Goal: Task Accomplishment & Management: Manage account settings

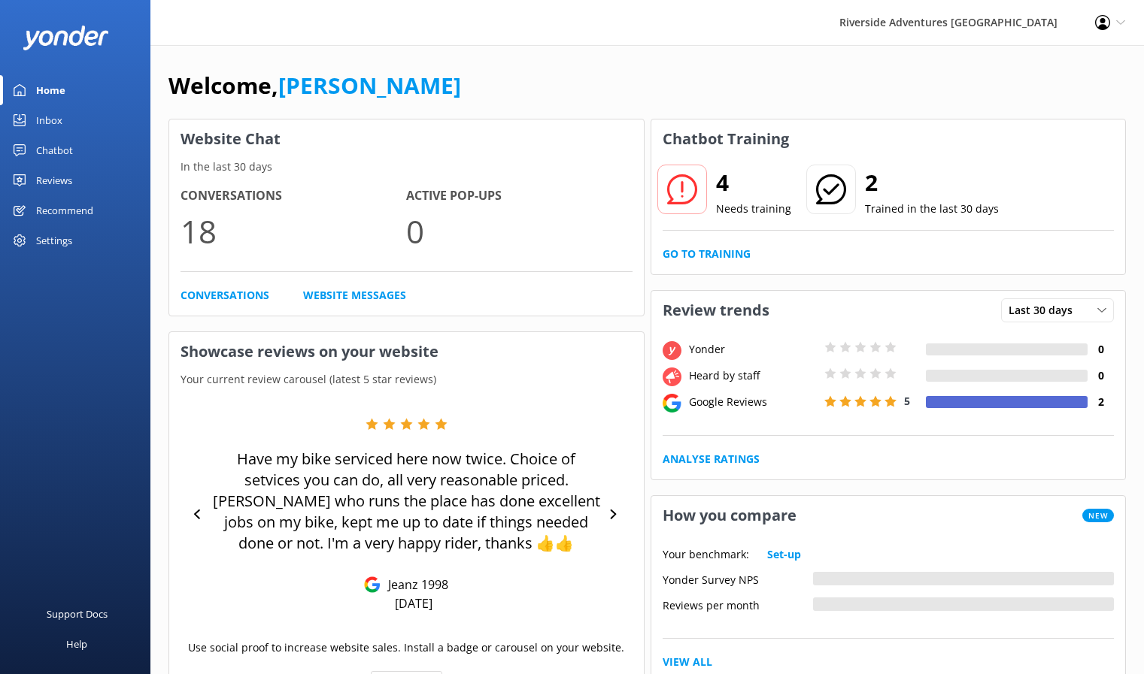
click at [53, 142] on div "Chatbot" at bounding box center [54, 150] width 37 height 30
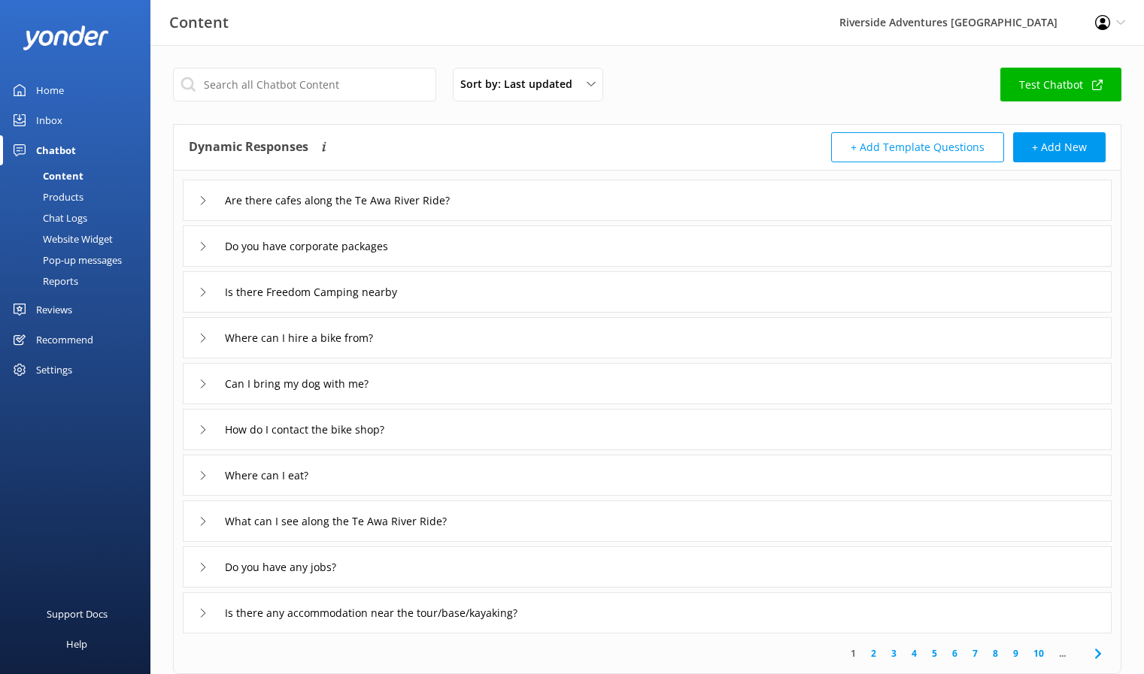
click at [77, 234] on div "Website Widget" at bounding box center [61, 239] width 104 height 21
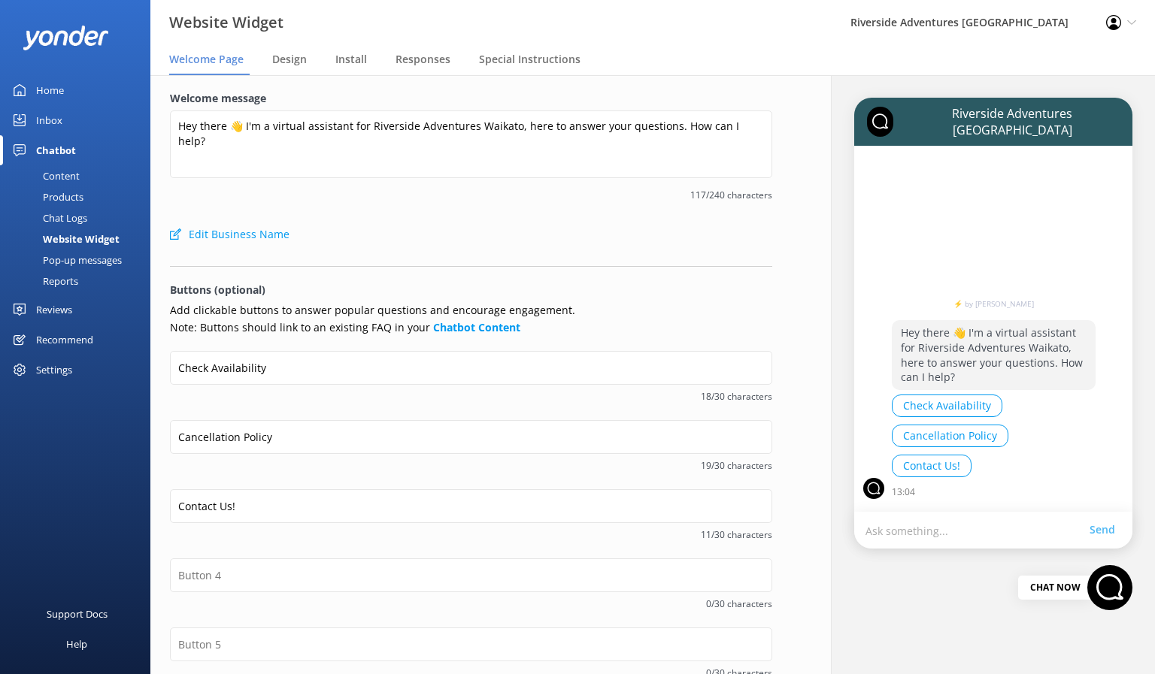
click at [80, 255] on div "Pop-up messages" at bounding box center [65, 260] width 113 height 21
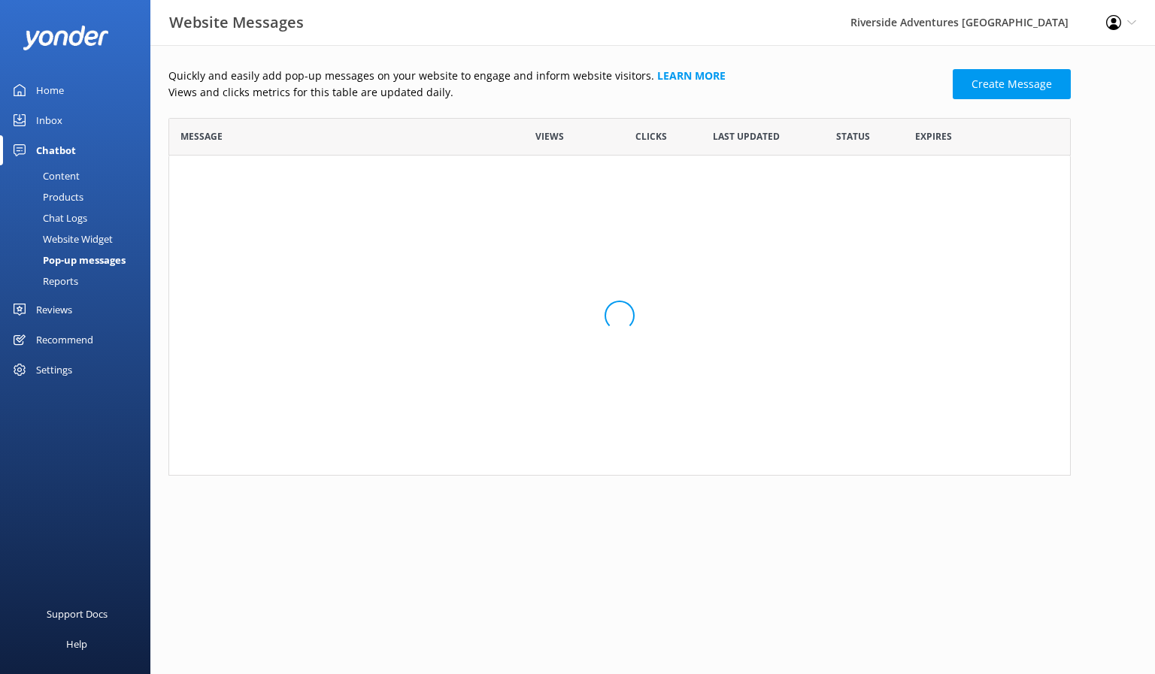
scroll to position [347, 891]
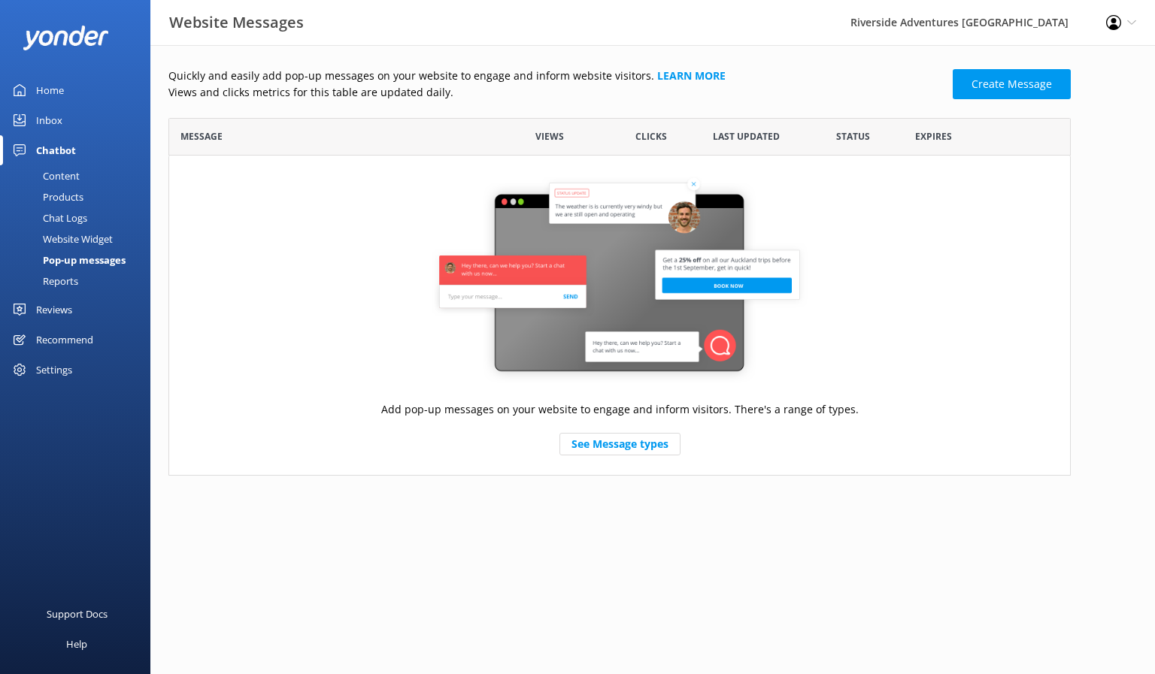
click at [66, 217] on div "Chat Logs" at bounding box center [48, 218] width 78 height 21
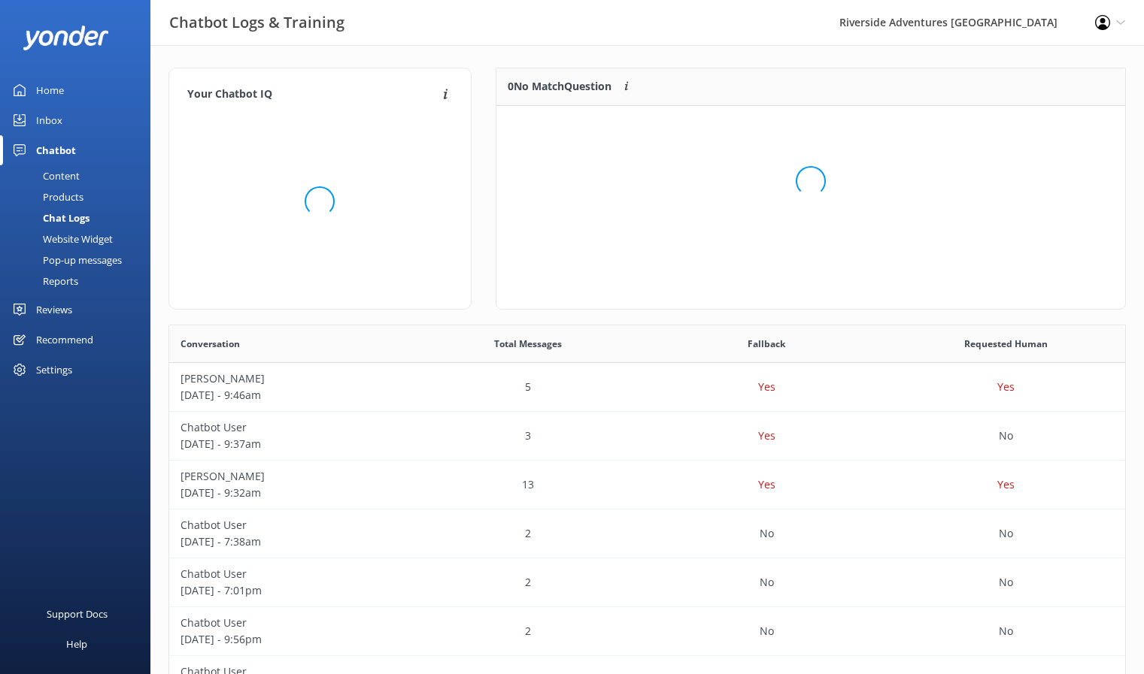
scroll to position [12, 12]
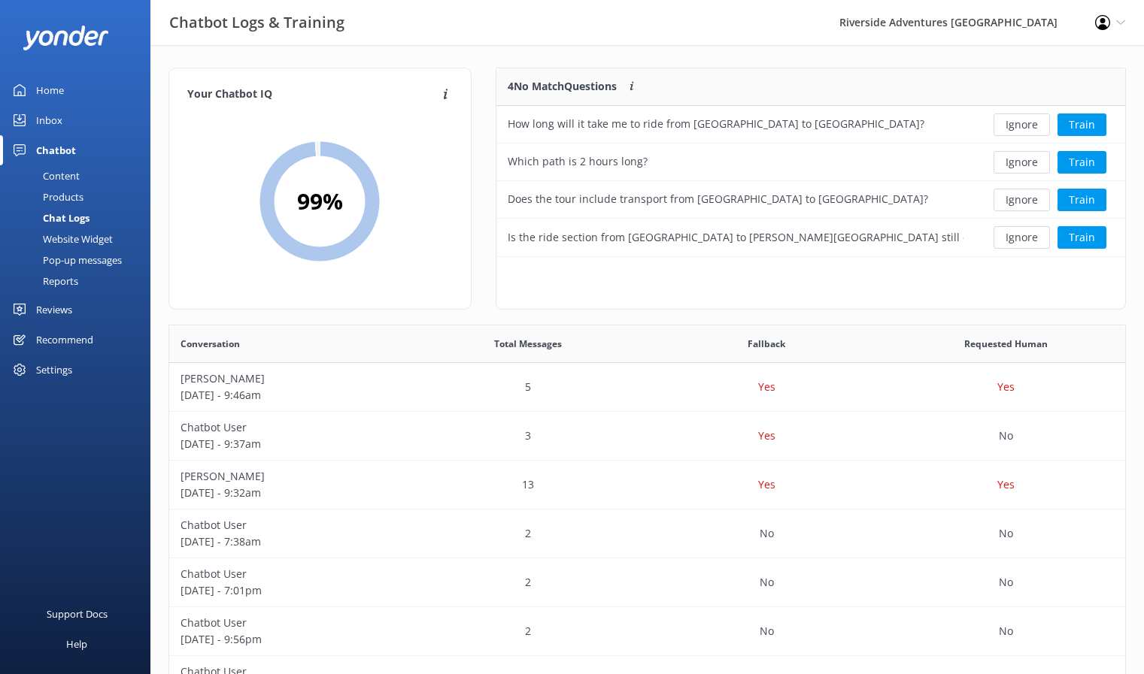
click at [62, 194] on div "Products" at bounding box center [46, 196] width 74 height 21
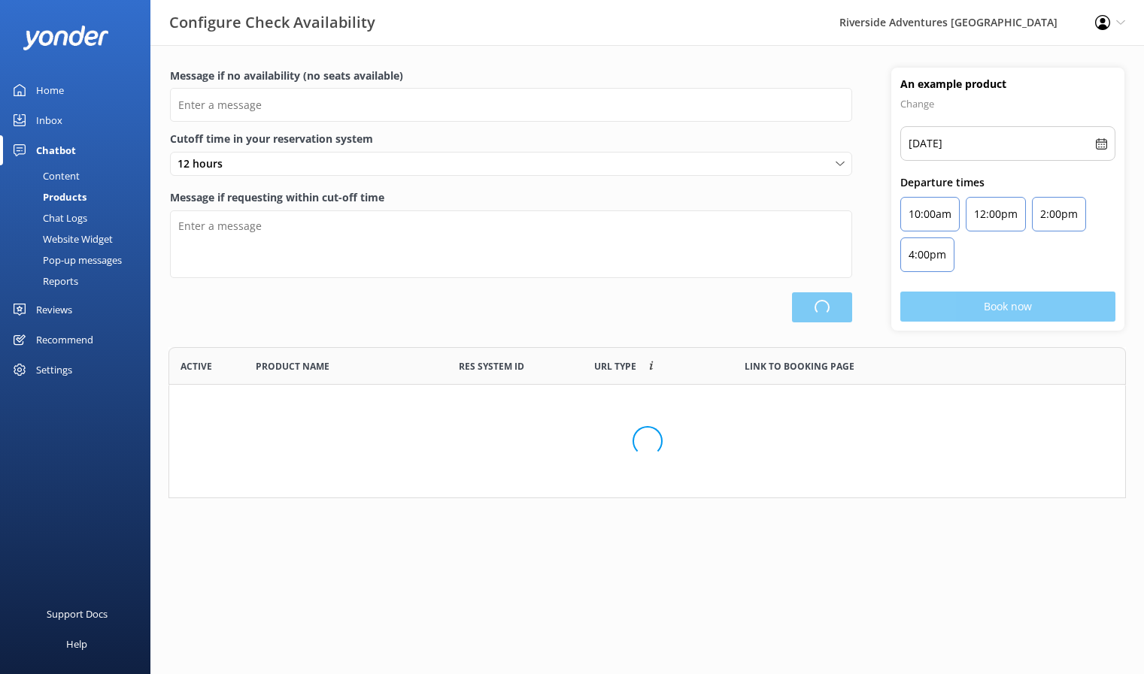
scroll to position [140, 946]
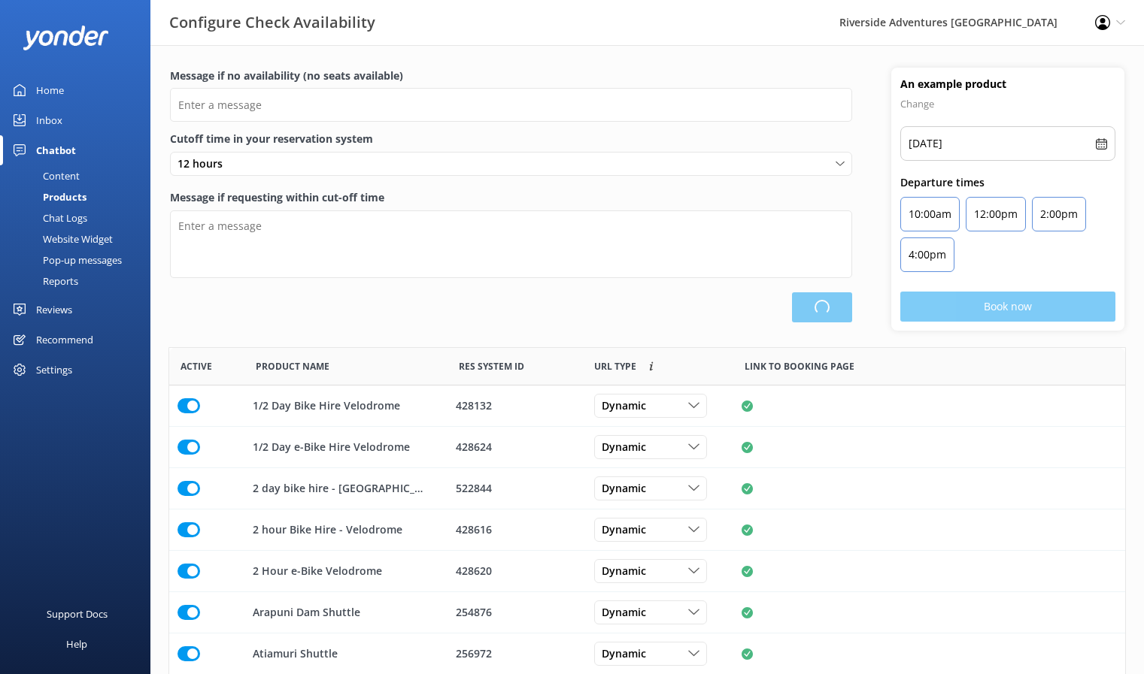
type input "There are no seats available, please check an alternative day or contact us to …"
type textarea "Our online booking system closes {hours} prior to departure. Please contact us …"
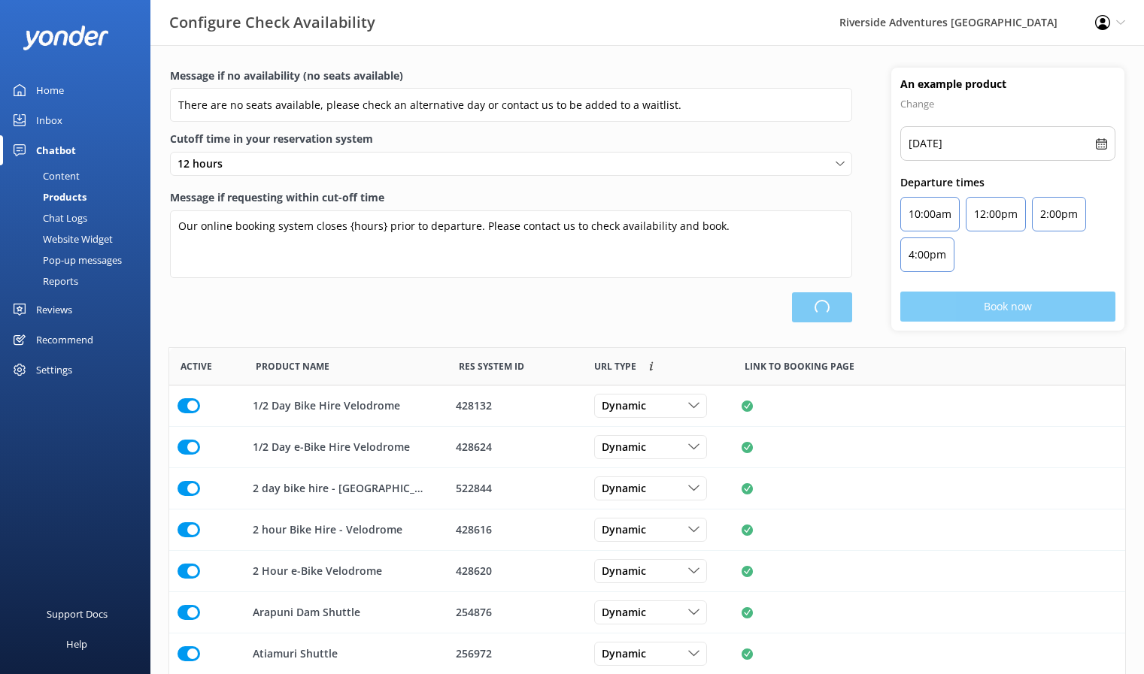
scroll to position [441, 944]
click at [62, 174] on div "Content" at bounding box center [44, 175] width 71 height 21
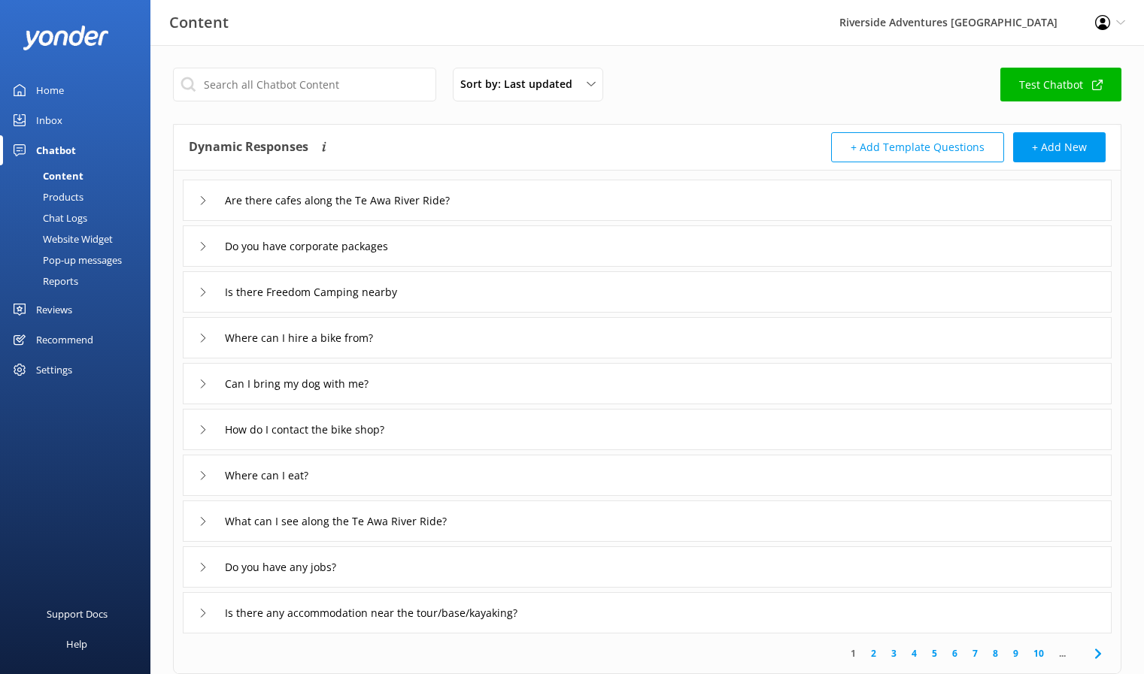
click at [69, 277] on div "Reports" at bounding box center [43, 281] width 69 height 21
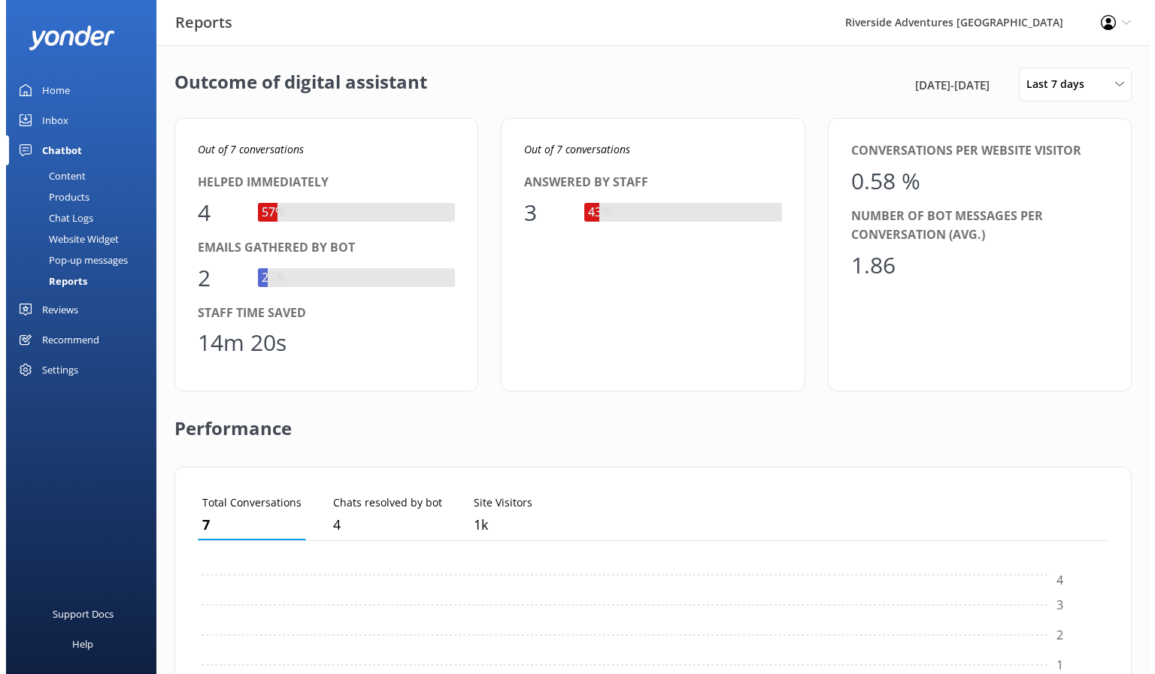
scroll to position [140, 899]
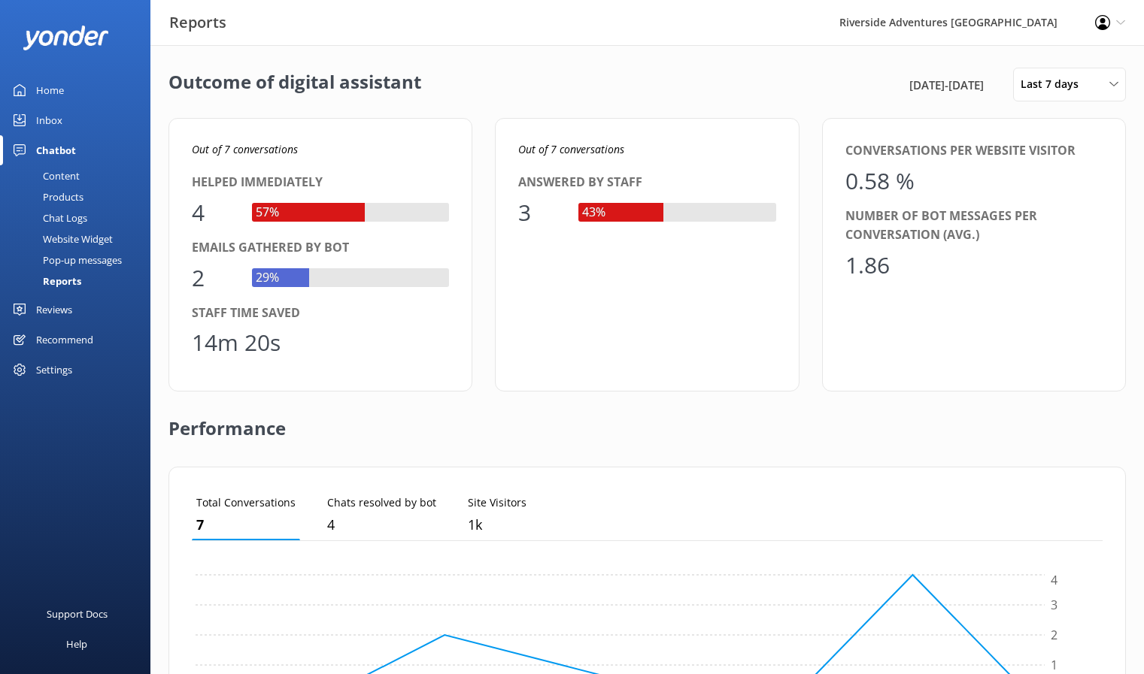
click at [68, 365] on div "Settings" at bounding box center [54, 370] width 36 height 30
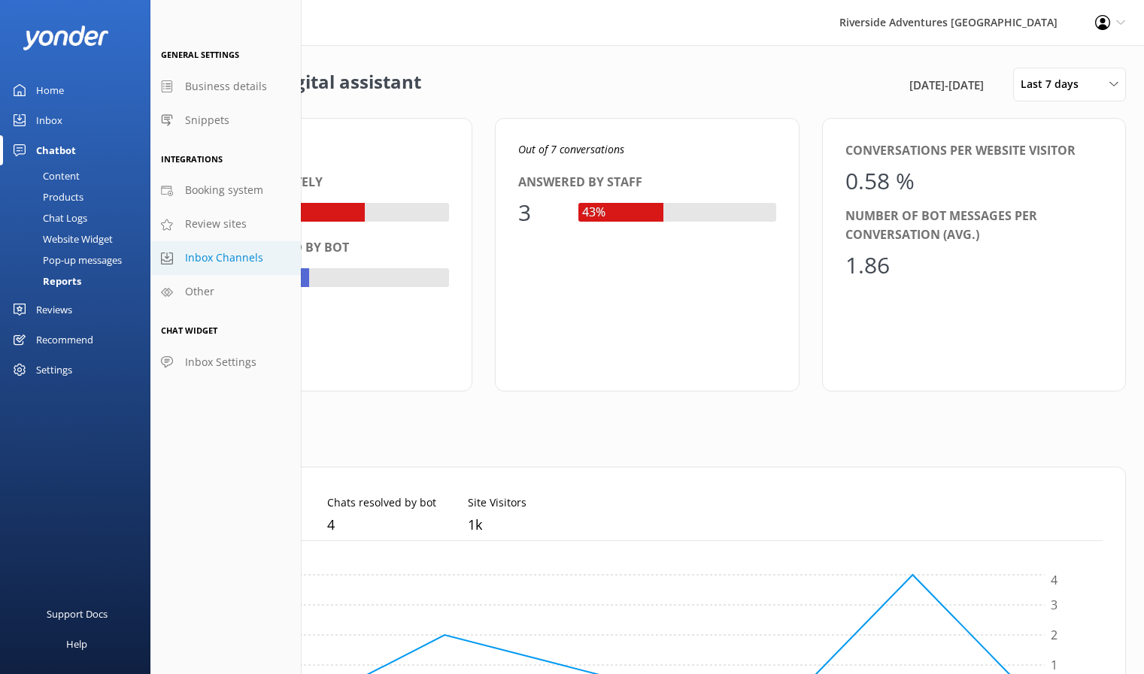
click at [195, 256] on span "Inbox Channels" at bounding box center [224, 258] width 78 height 17
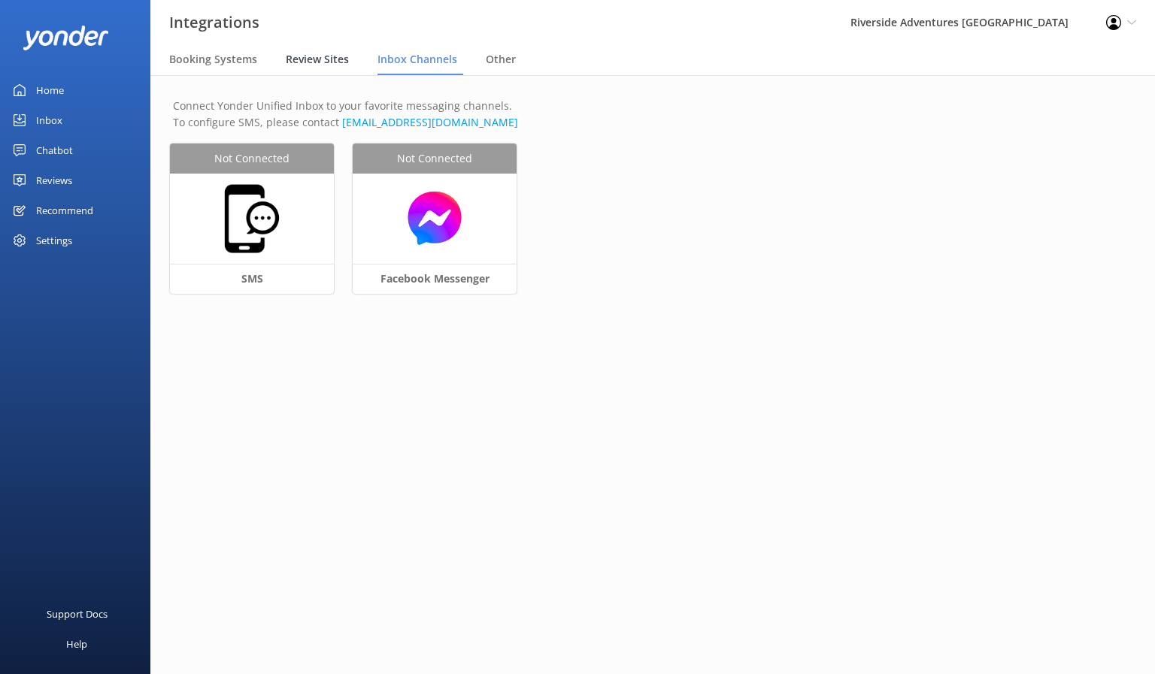
click at [301, 61] on span "Review Sites" at bounding box center [317, 59] width 63 height 15
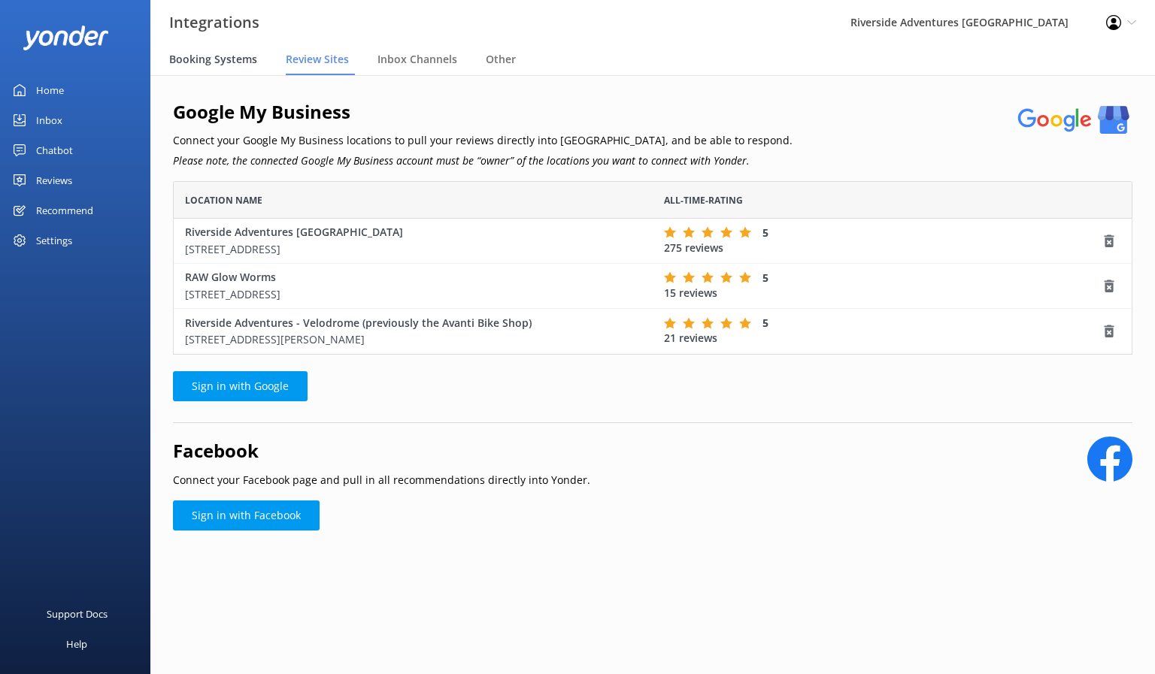
scroll to position [162, 948]
click at [226, 71] on div "Booking Systems" at bounding box center [216, 60] width 94 height 30
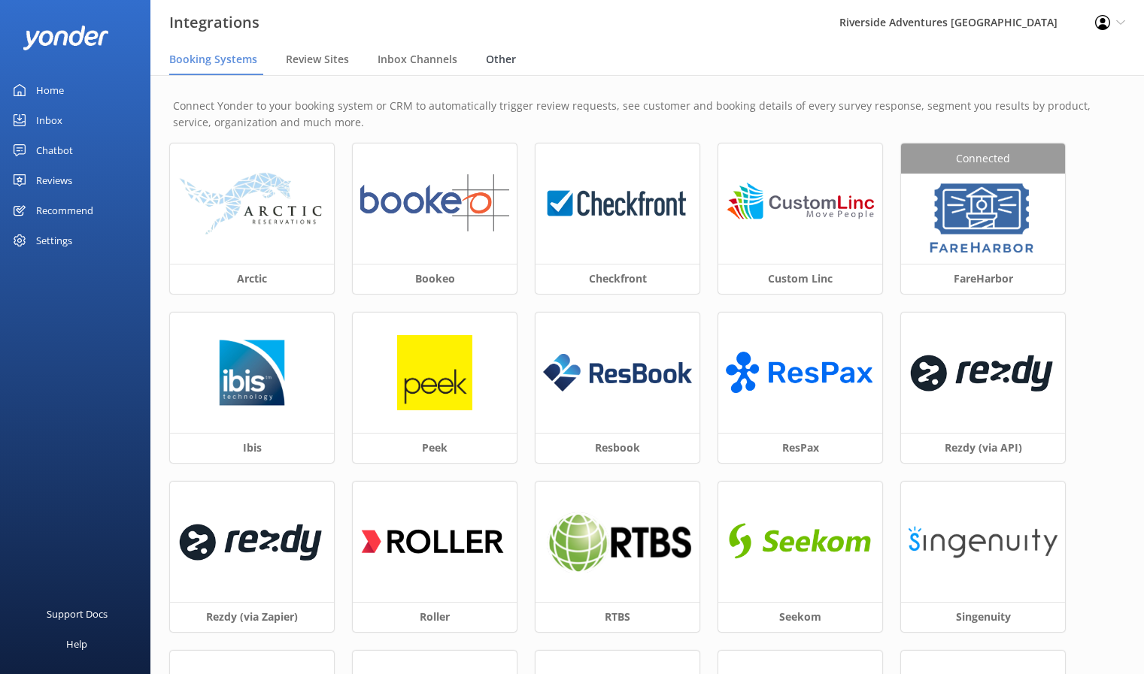
click at [486, 70] on div "Other" at bounding box center [504, 60] width 36 height 30
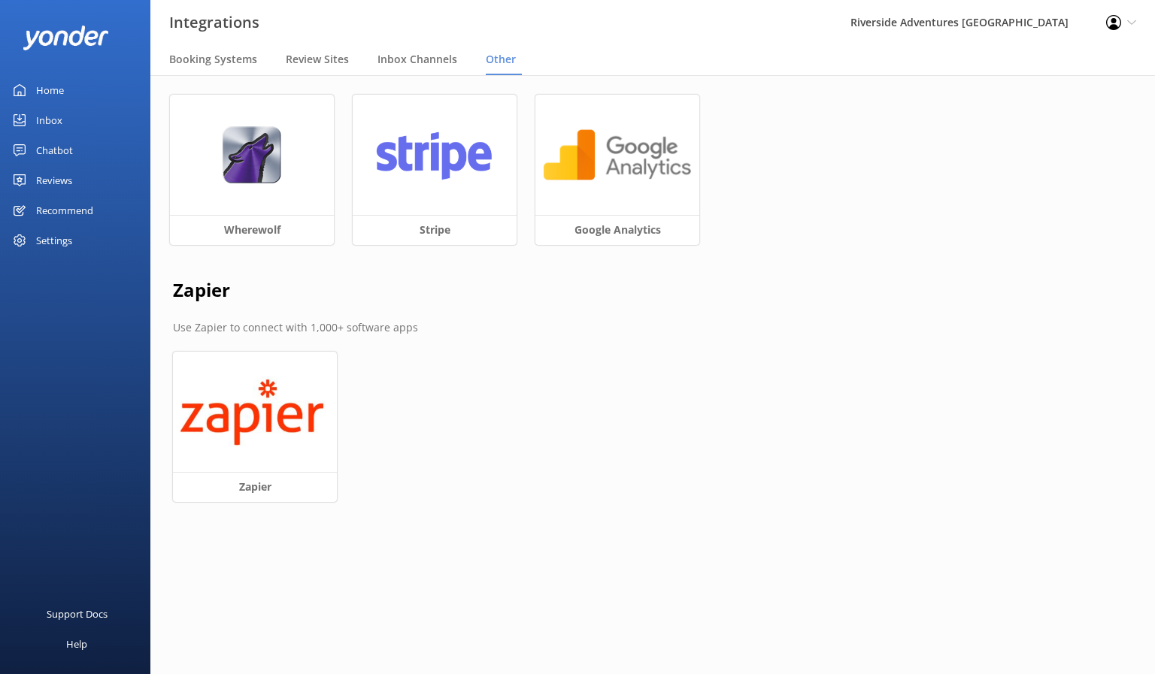
click at [74, 237] on div "Settings" at bounding box center [75, 241] width 150 height 30
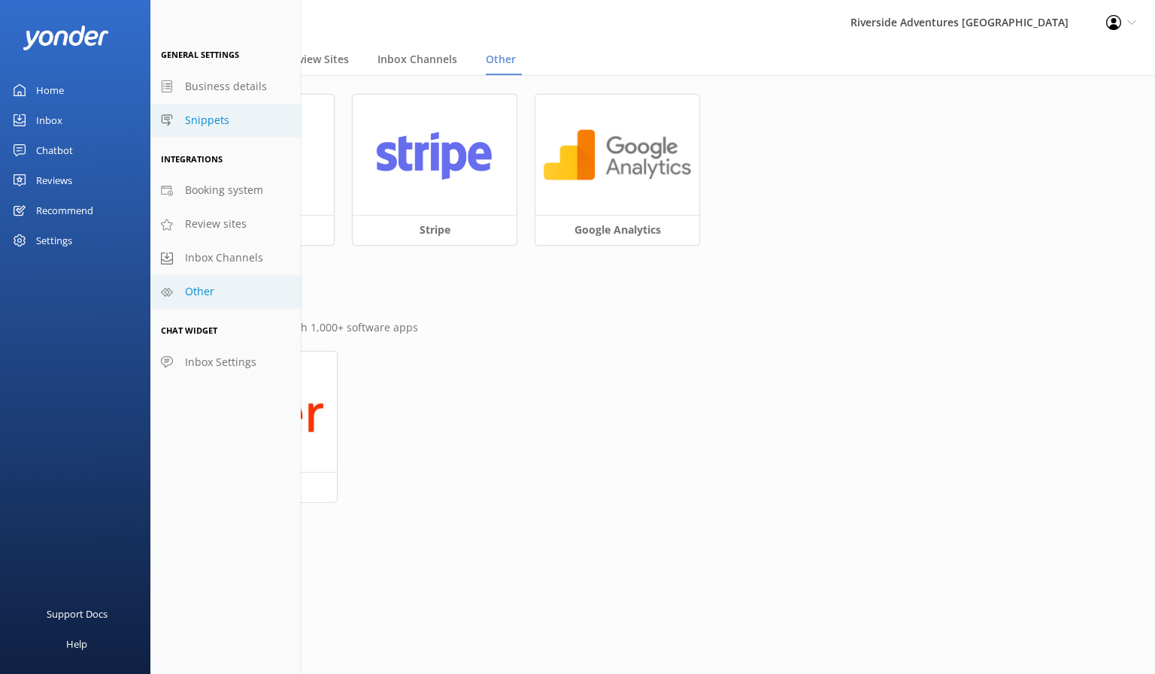
click at [211, 123] on span "Snippets" at bounding box center [207, 120] width 44 height 17
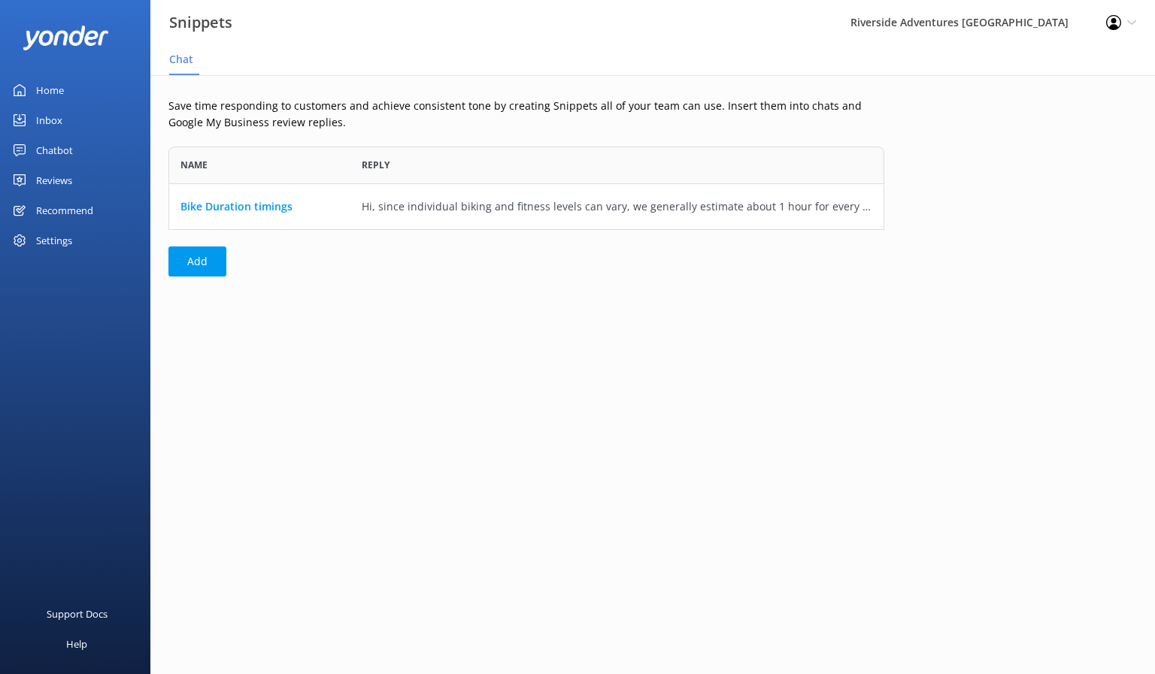
scroll to position [72, 704]
click at [257, 208] on link "Bike Duration timings" at bounding box center [236, 206] width 112 height 17
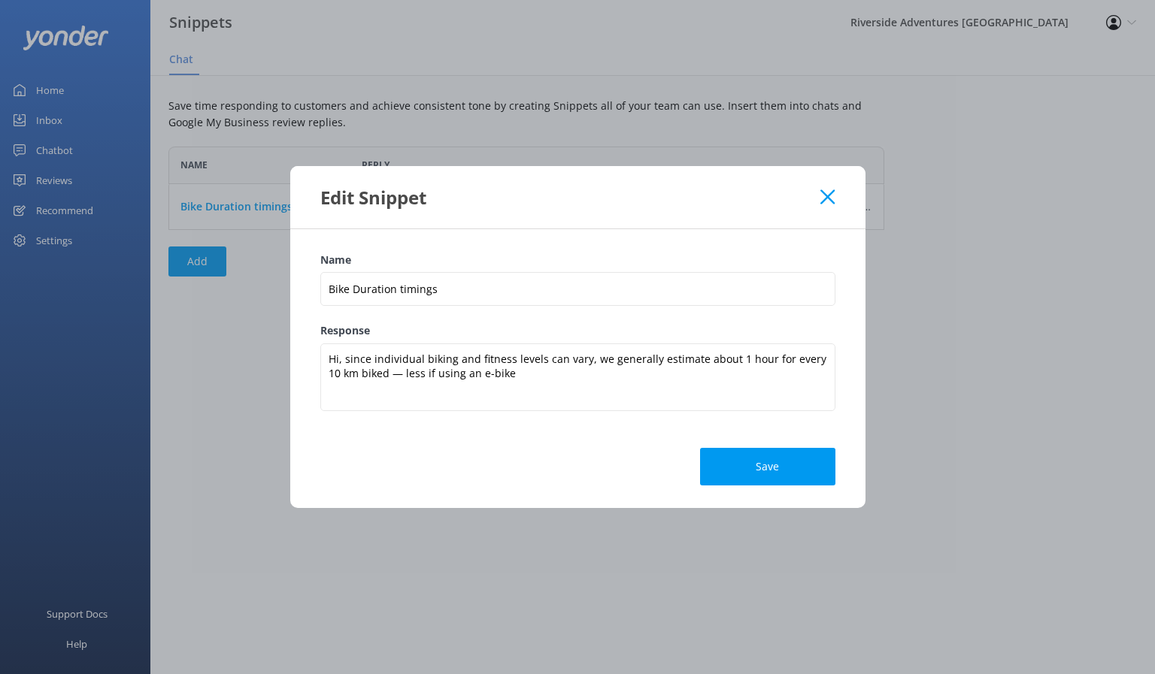
click at [831, 208] on div "Edit Snippet" at bounding box center [577, 197] width 575 height 62
click at [829, 205] on div "Edit Snippet" at bounding box center [577, 197] width 575 height 62
click at [826, 192] on icon at bounding box center [827, 196] width 14 height 15
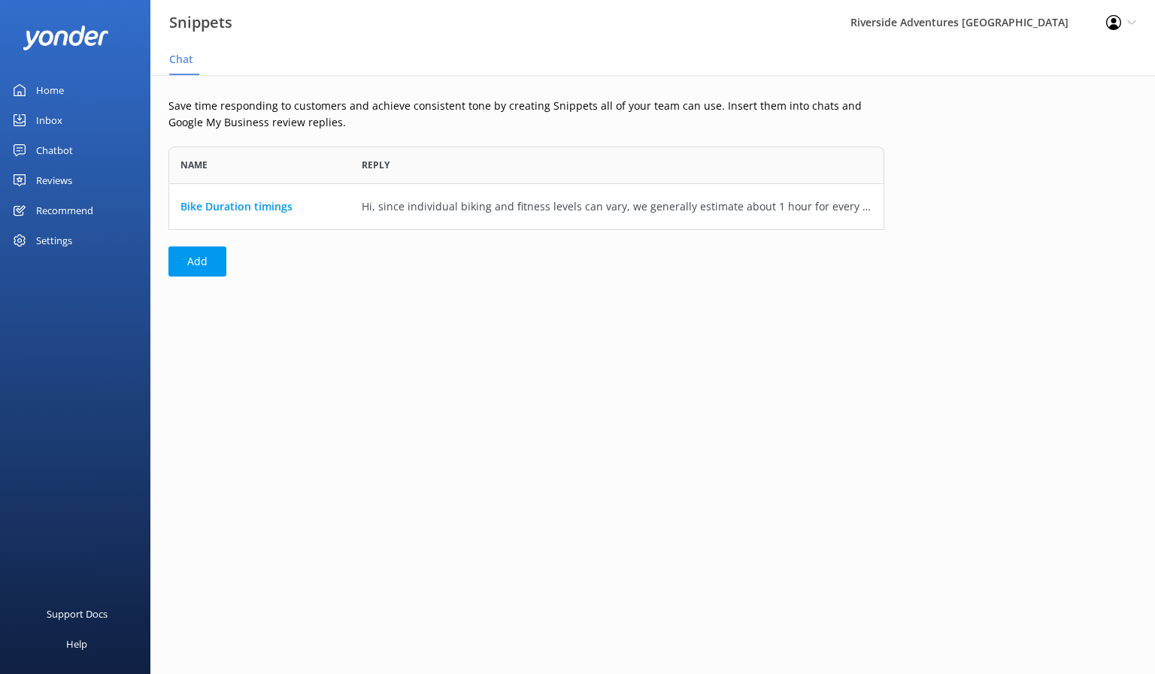
click at [66, 238] on div "Settings" at bounding box center [54, 241] width 36 height 30
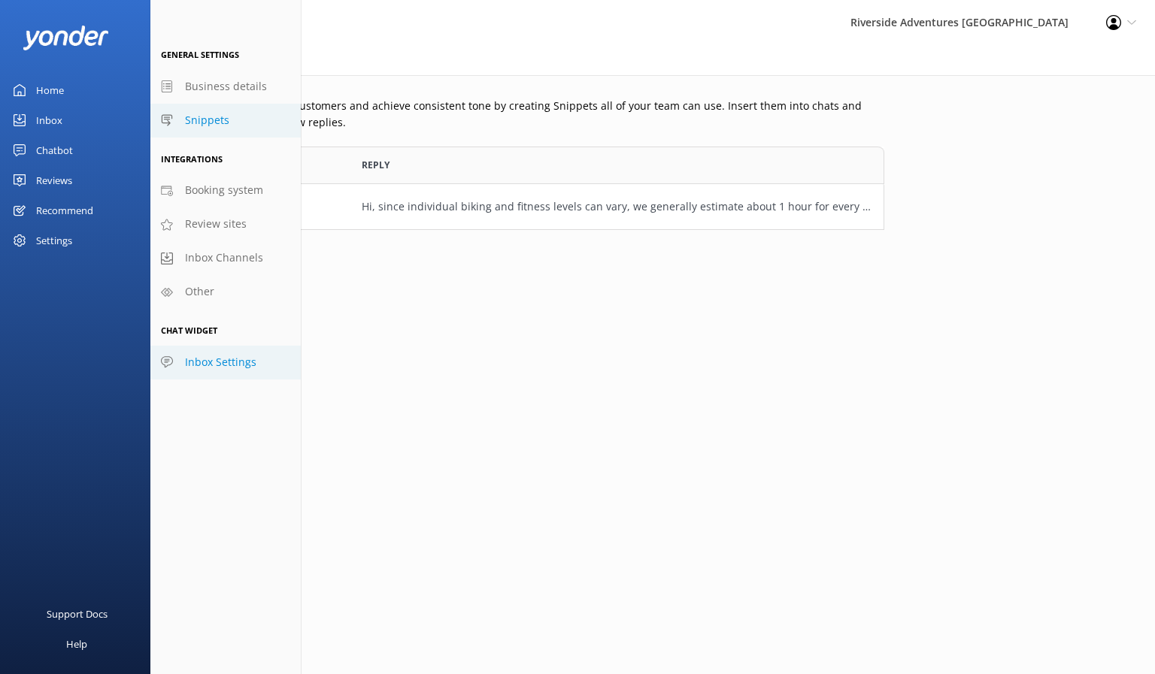
click at [235, 374] on link "Inbox Settings" at bounding box center [225, 363] width 150 height 34
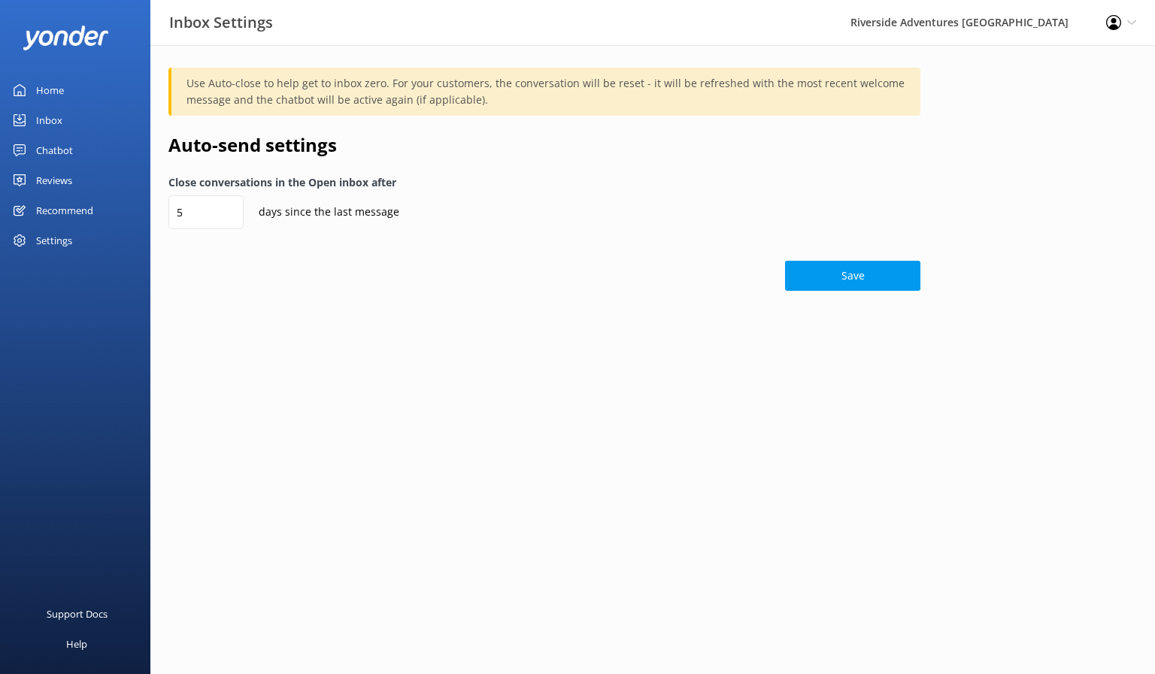
click at [63, 177] on div "Reviews" at bounding box center [54, 180] width 36 height 30
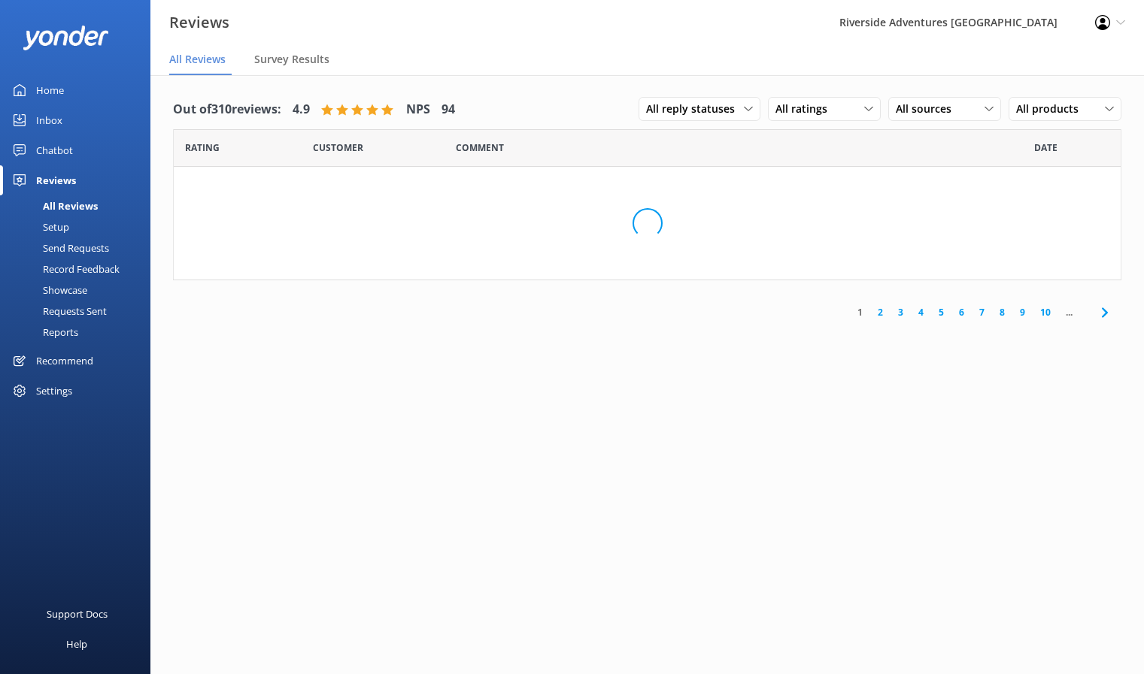
click at [52, 145] on div "Chatbot" at bounding box center [54, 150] width 37 height 30
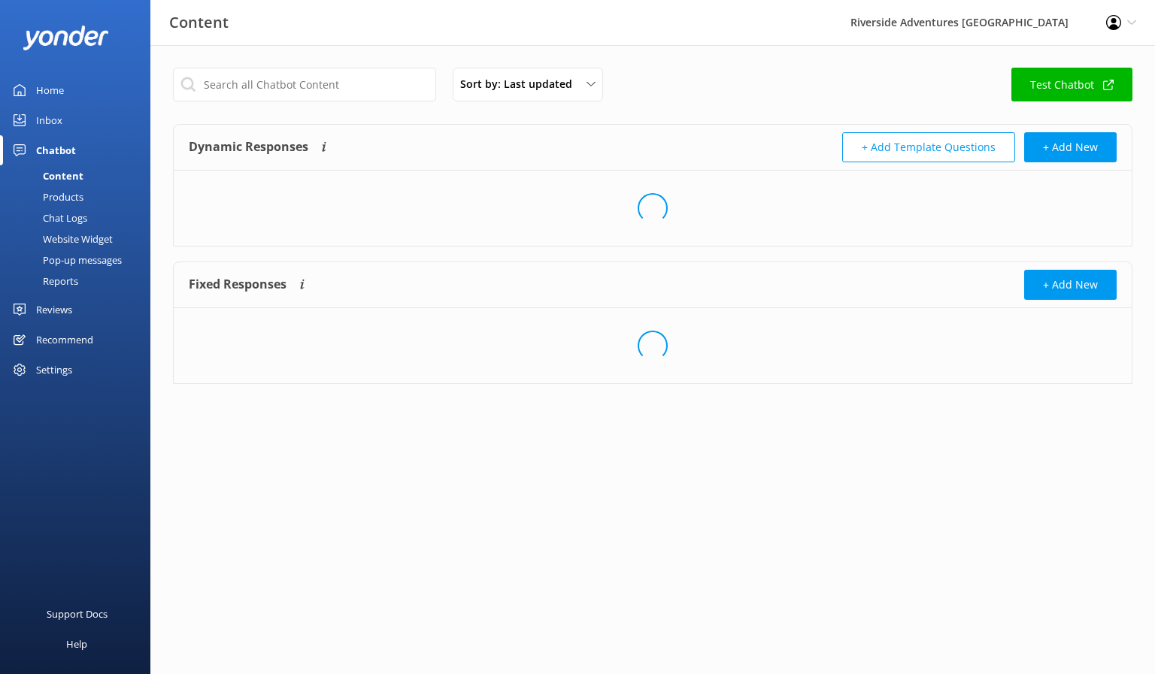
click at [44, 122] on div "Inbox" at bounding box center [49, 120] width 26 height 30
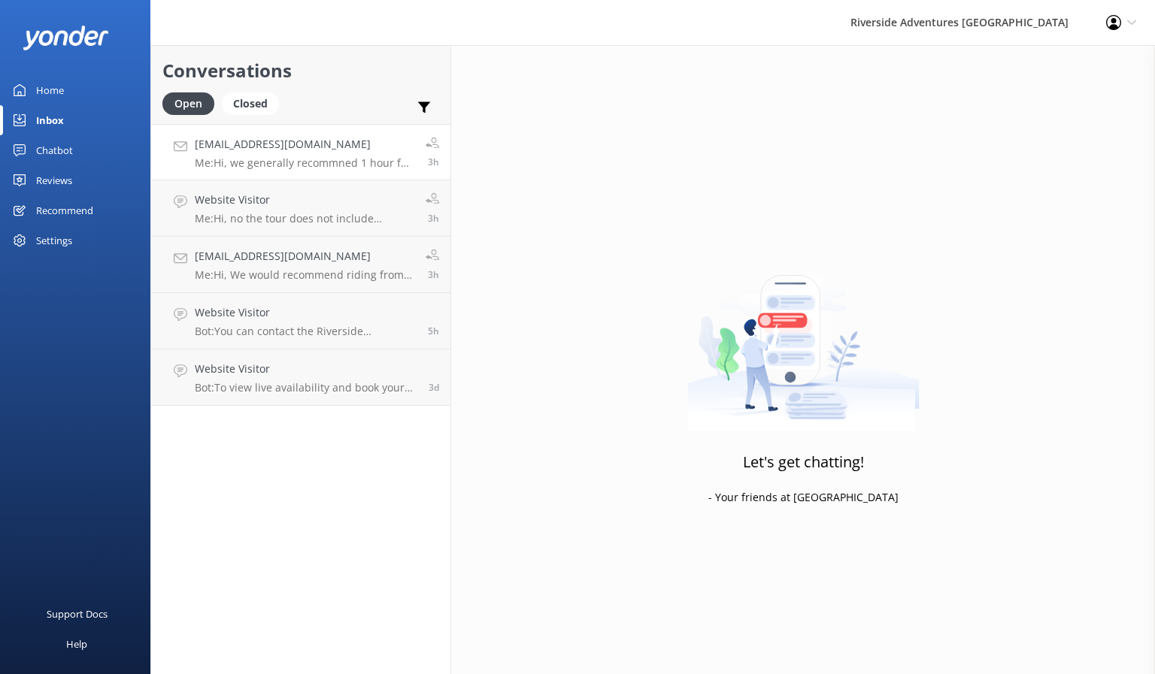
click at [281, 144] on h4 "[EMAIL_ADDRESS][DOMAIN_NAME]" at bounding box center [305, 144] width 220 height 17
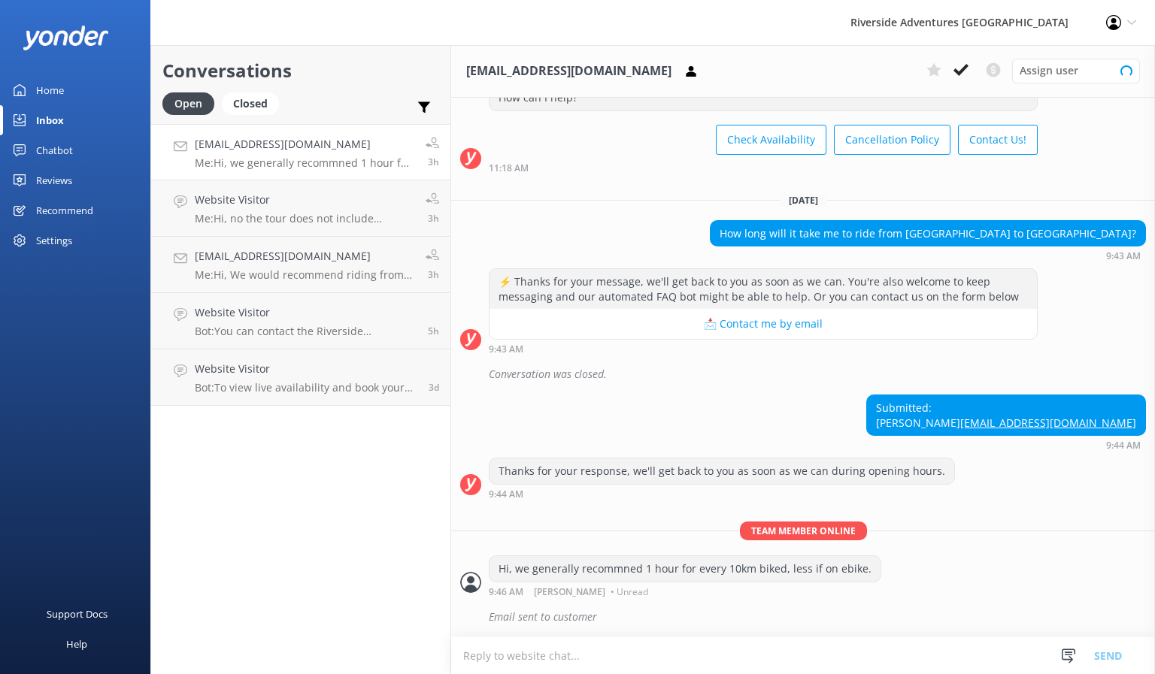
scroll to position [83, 0]
click at [65, 153] on div "Chatbot" at bounding box center [54, 150] width 37 height 30
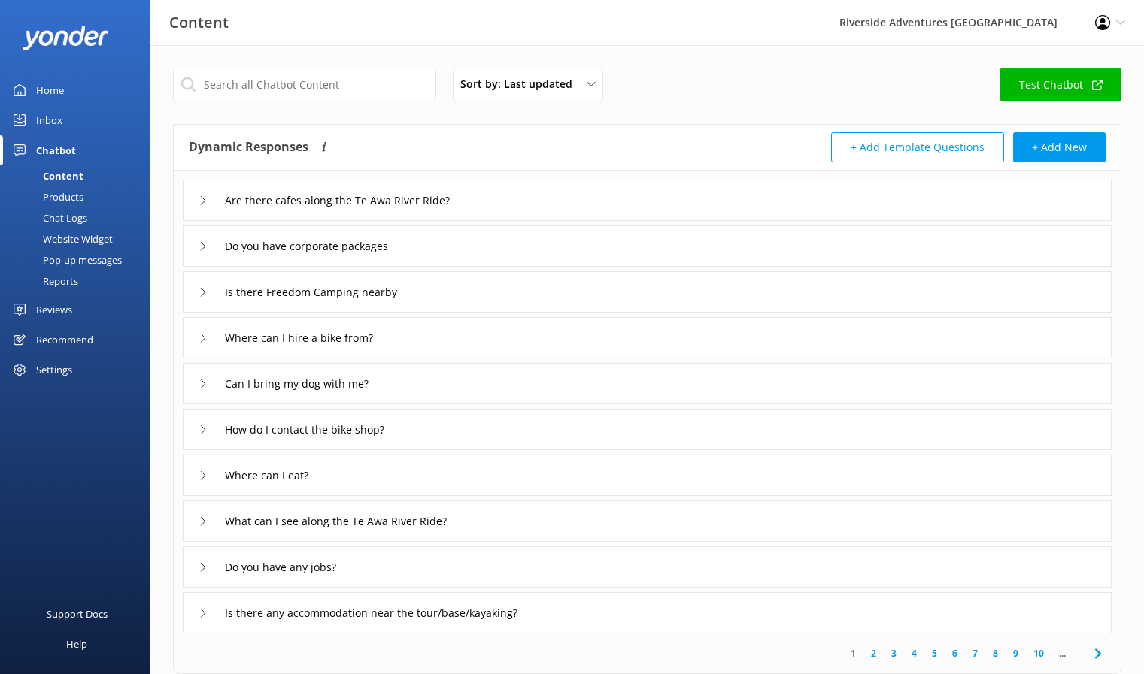
click at [82, 242] on div "Website Widget" at bounding box center [61, 239] width 104 height 21
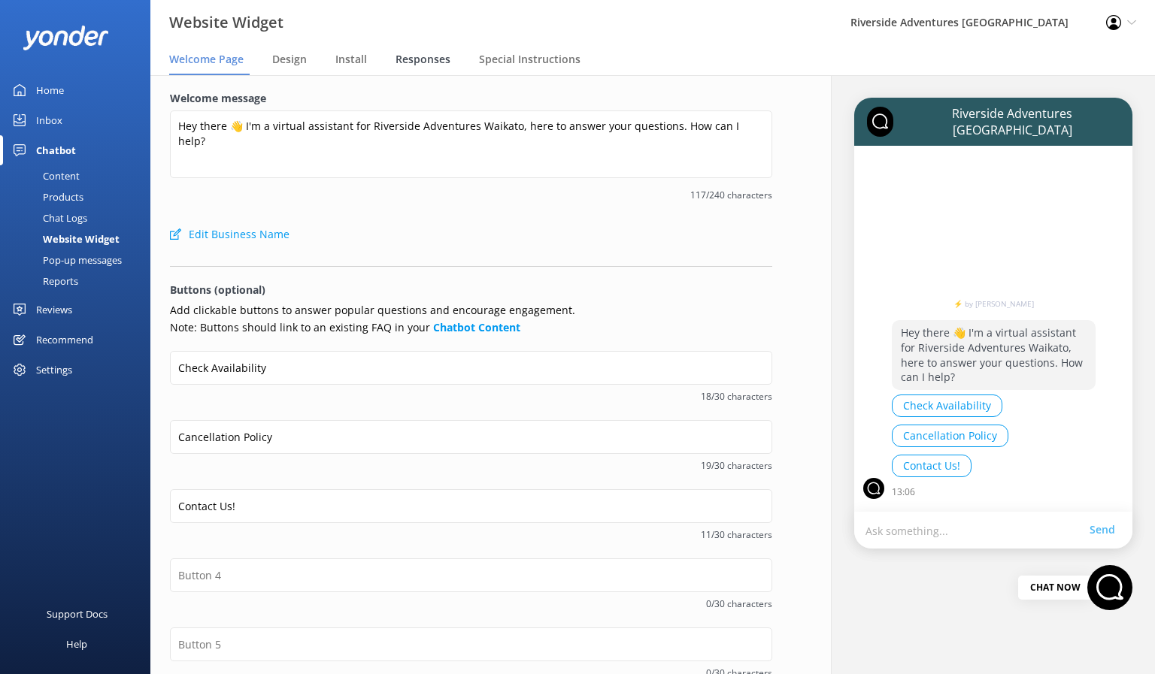
click at [425, 63] on span "Responses" at bounding box center [422, 59] width 55 height 15
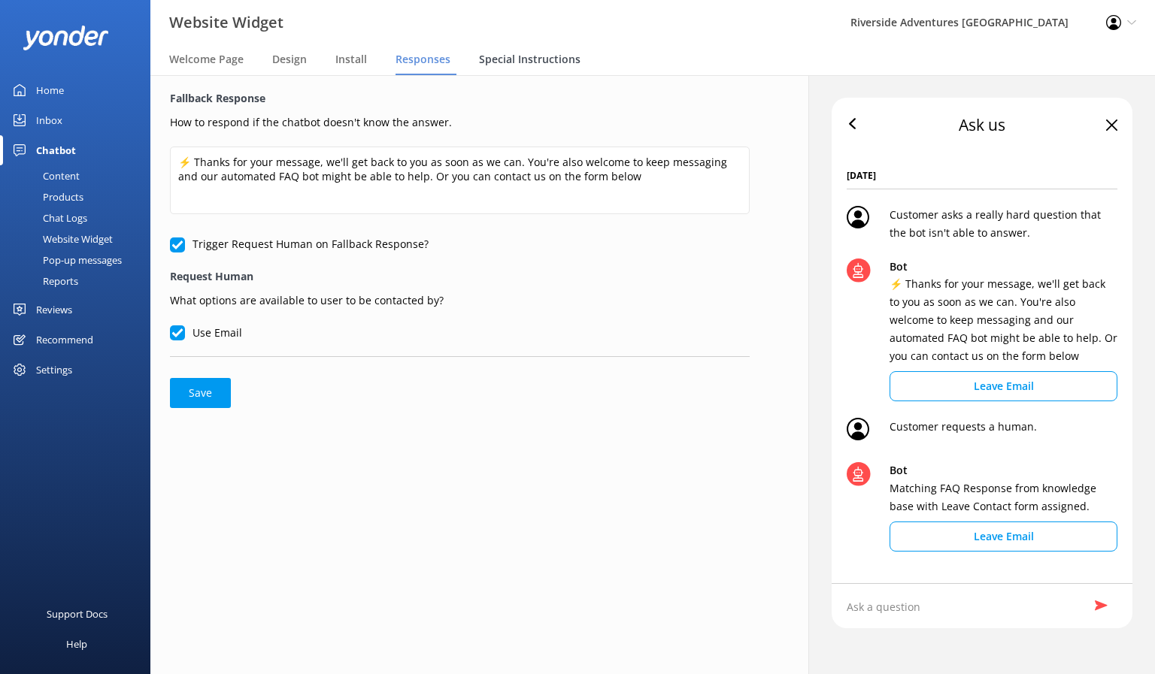
click at [501, 47] on div "Special Instructions" at bounding box center [533, 60] width 108 height 30
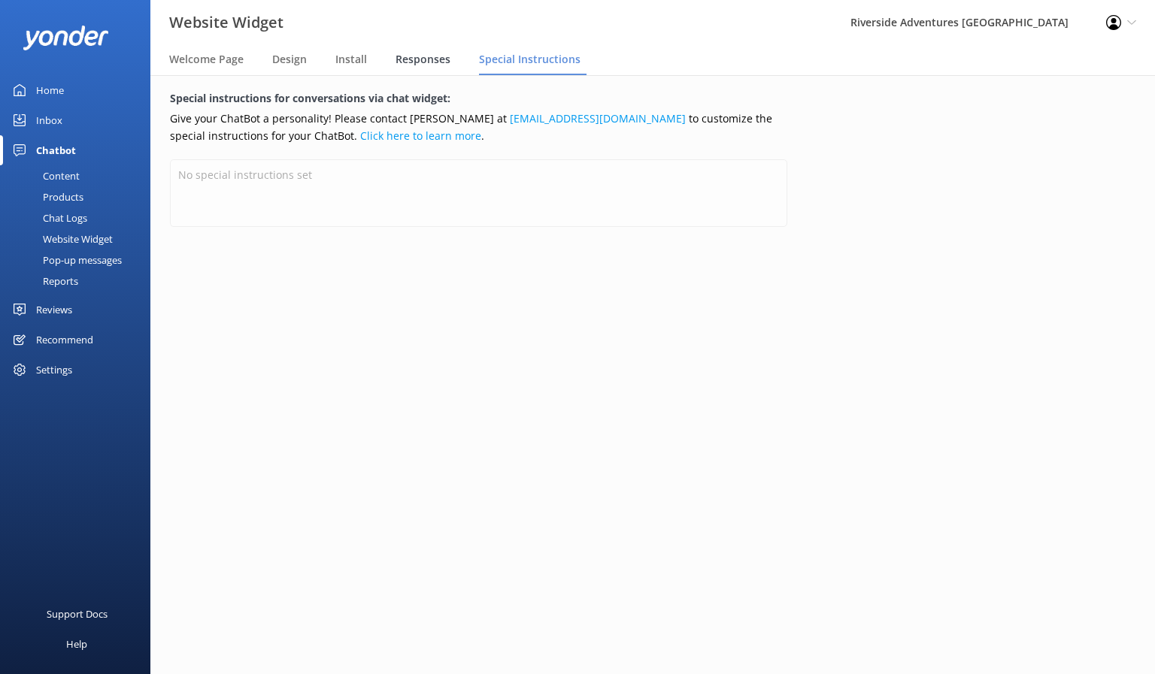
click at [433, 65] on span "Responses" at bounding box center [422, 59] width 55 height 15
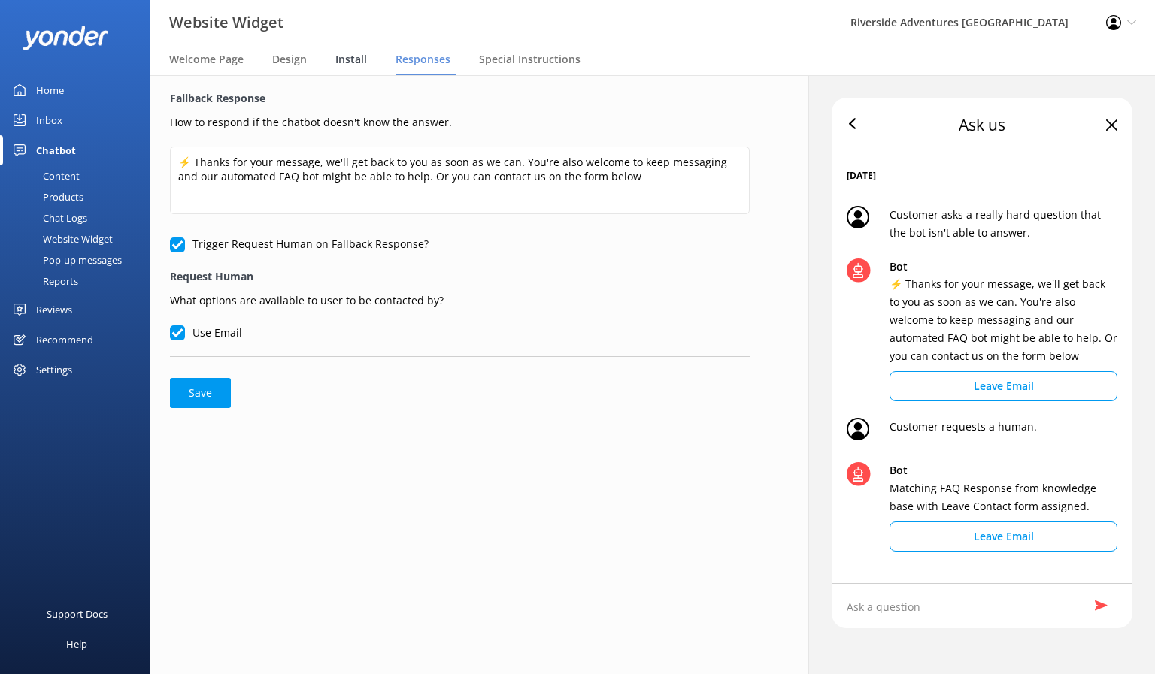
click at [335, 55] on span "Install" at bounding box center [351, 59] width 32 height 15
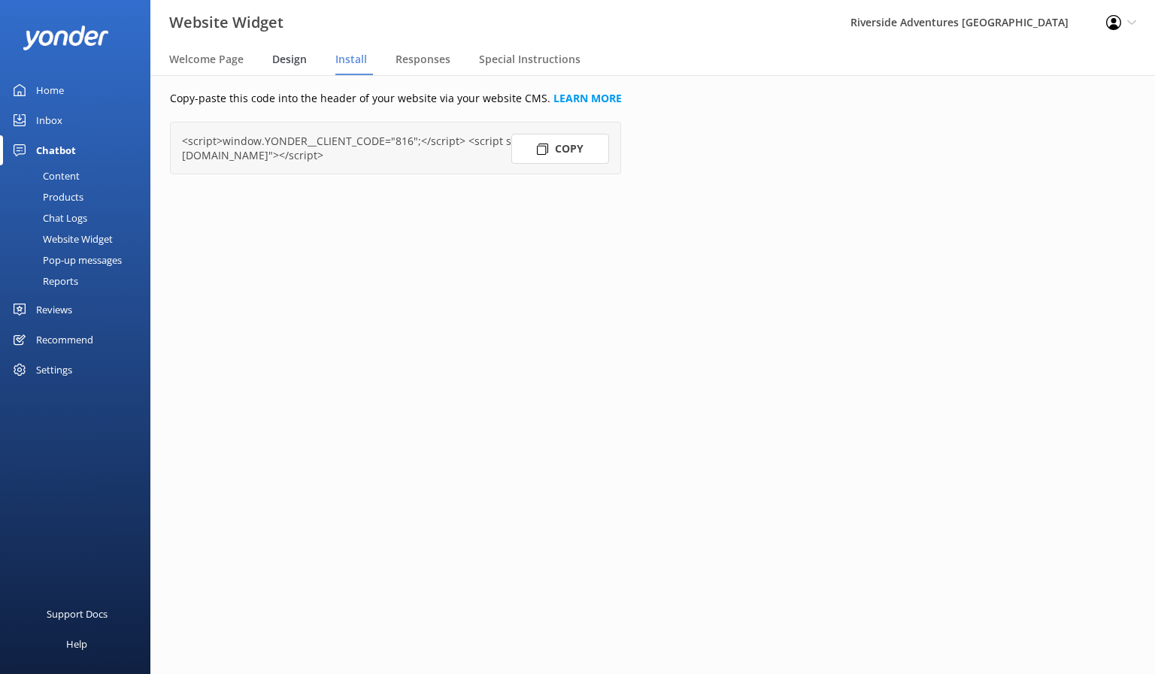
click at [301, 53] on span "Design" at bounding box center [289, 59] width 35 height 15
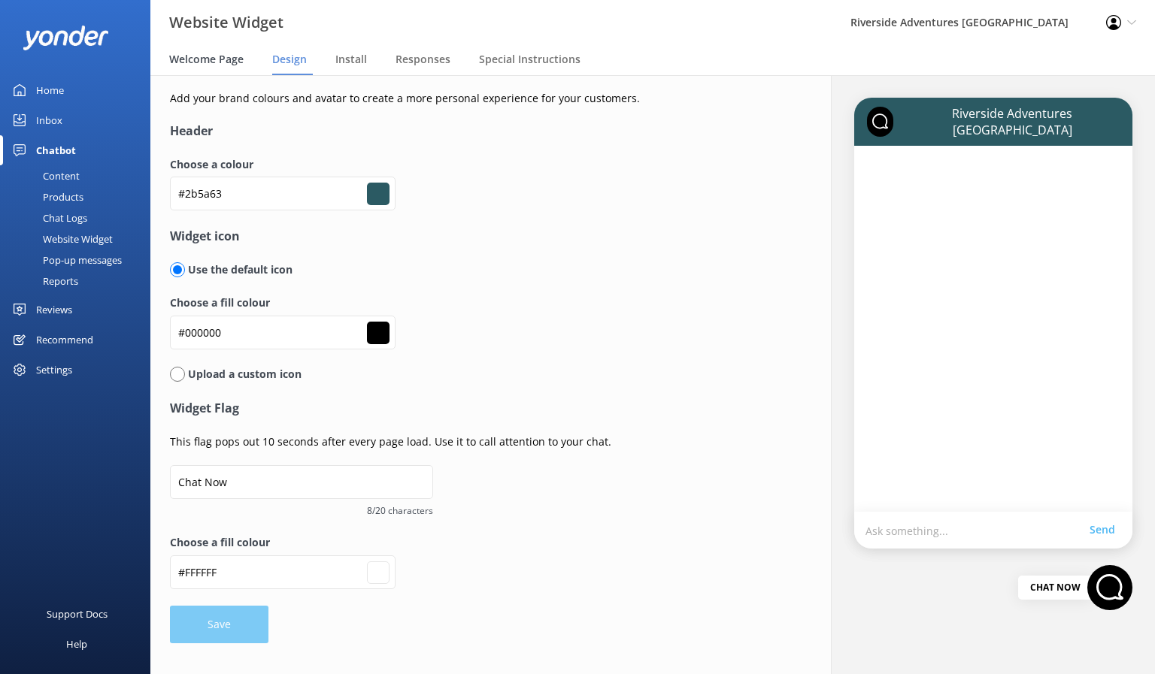
click at [187, 65] on span "Welcome Page" at bounding box center [206, 59] width 74 height 15
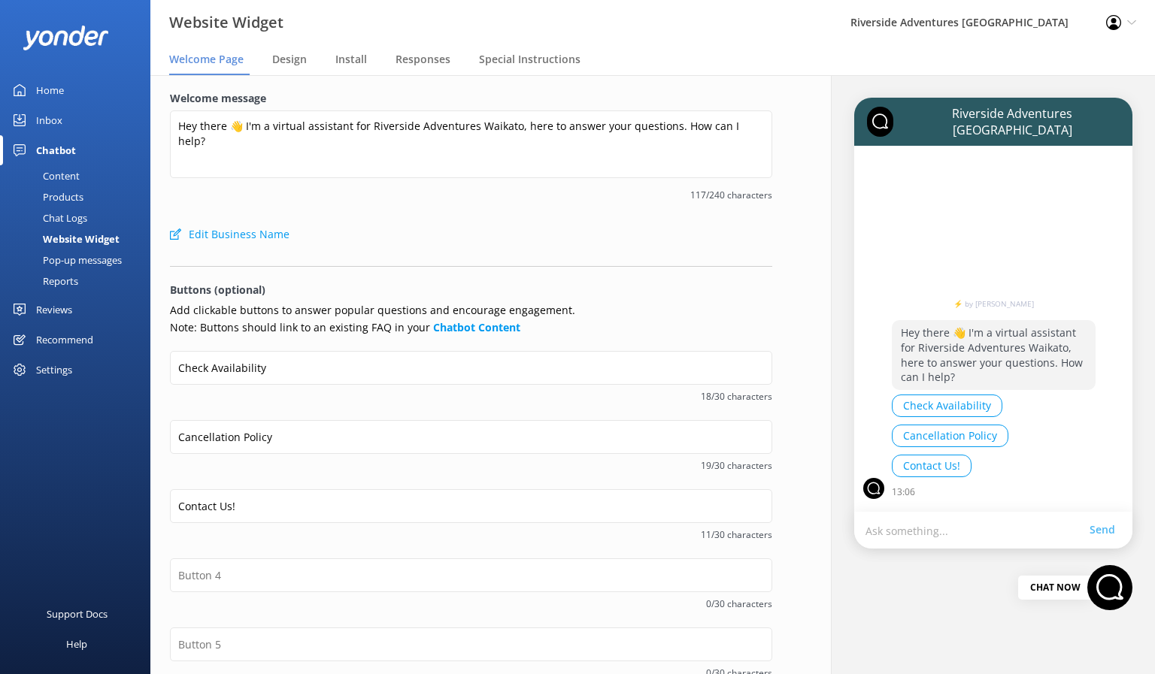
click at [62, 279] on div "Reports" at bounding box center [43, 281] width 69 height 21
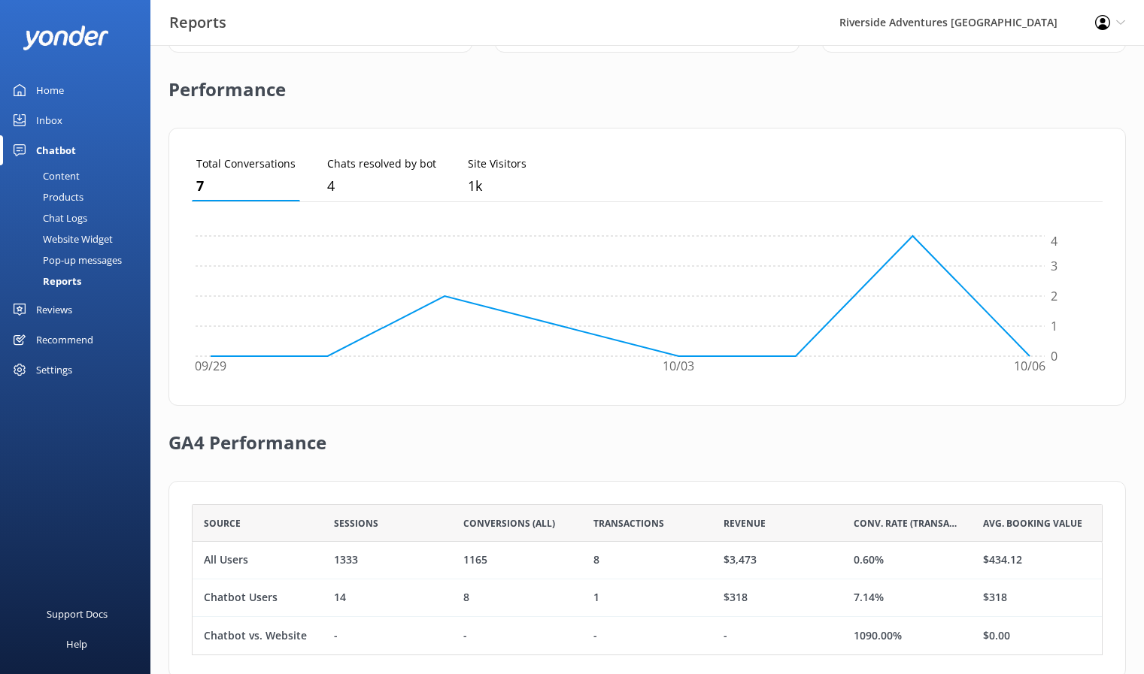
scroll to position [374, 0]
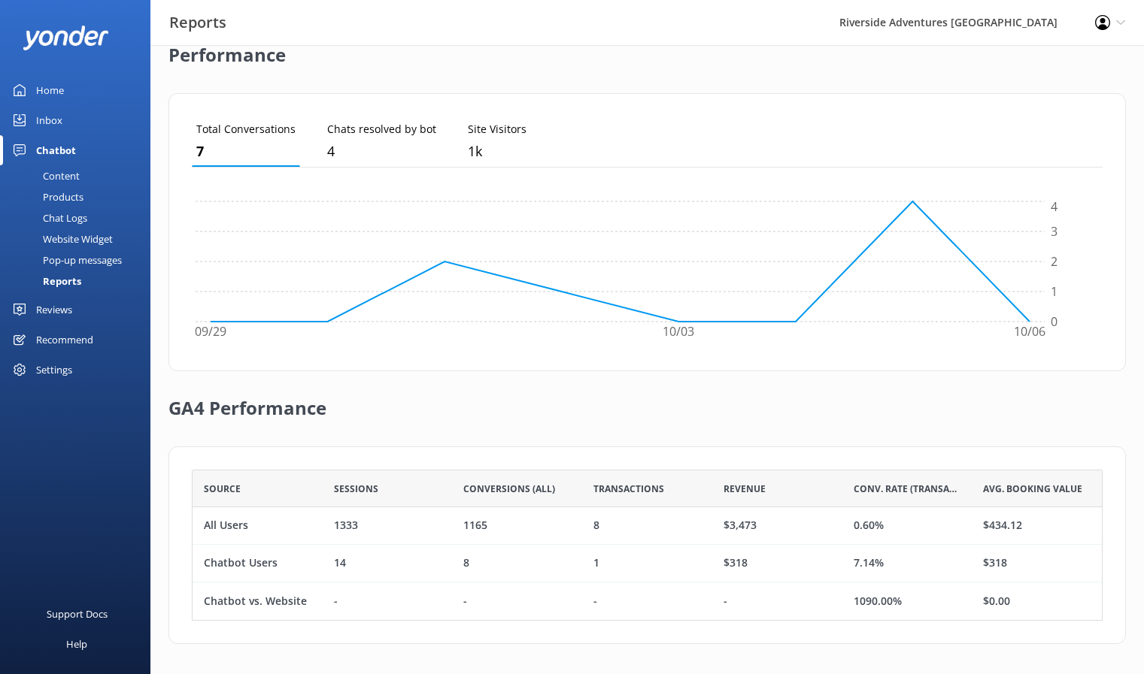
click at [35, 117] on link "Inbox" at bounding box center [75, 120] width 150 height 30
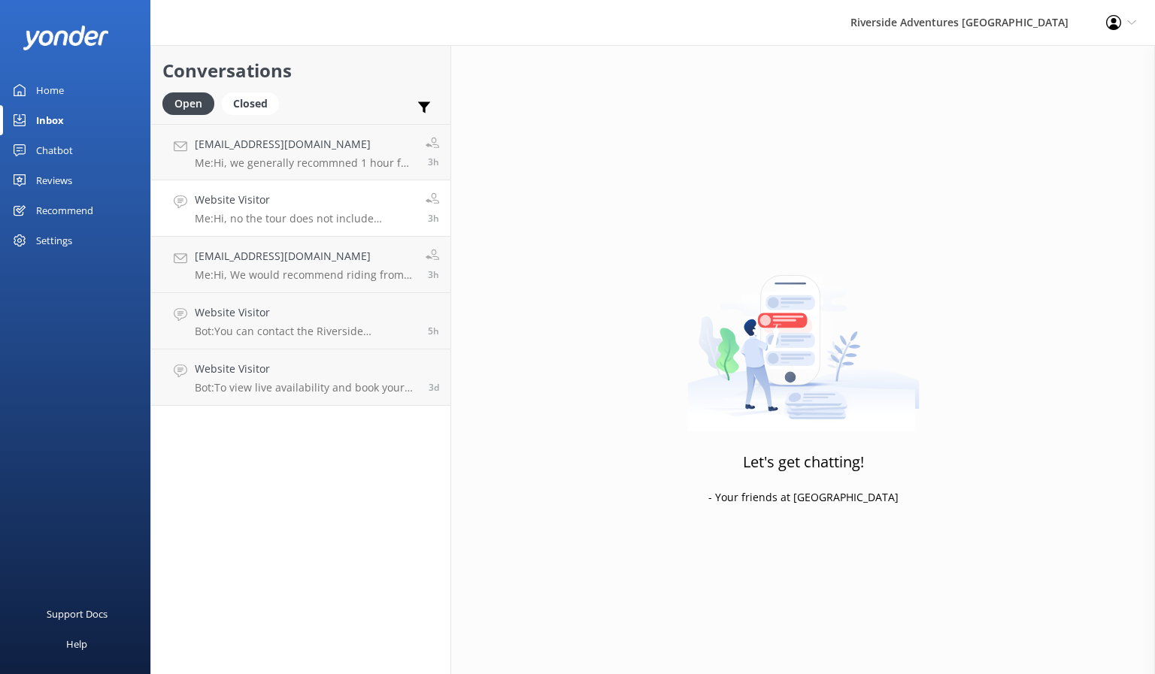
click at [305, 207] on h4 "Website Visitor" at bounding box center [305, 200] width 220 height 17
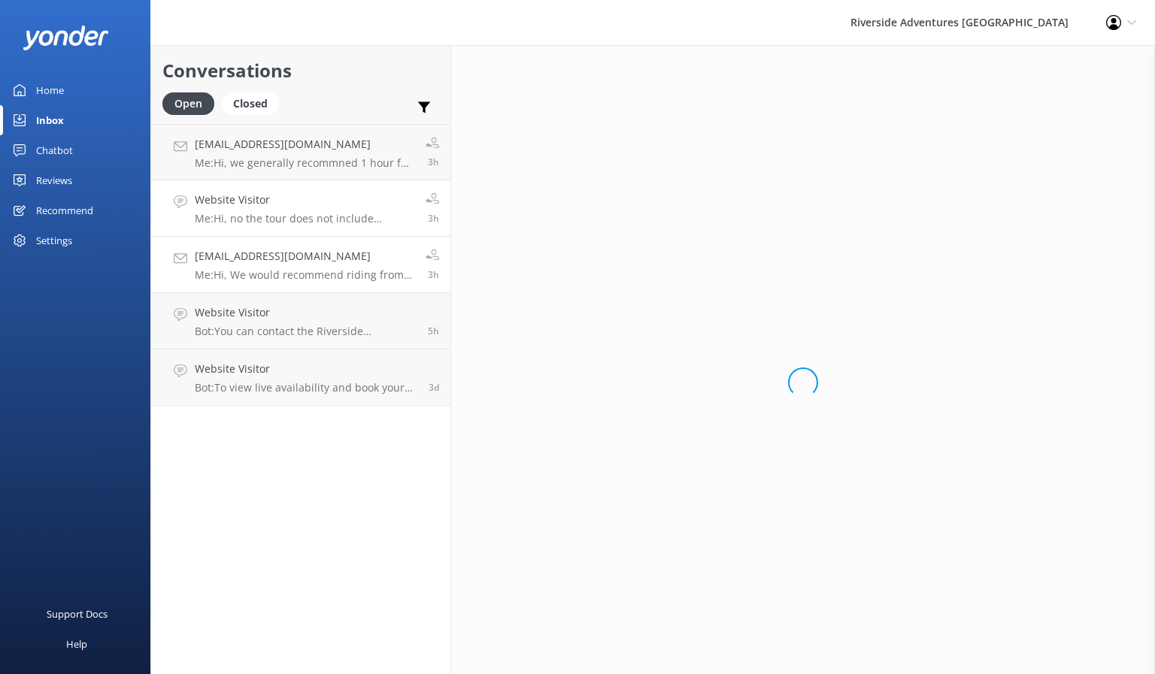
click at [303, 252] on h4 "[EMAIL_ADDRESS][DOMAIN_NAME]" at bounding box center [305, 256] width 220 height 17
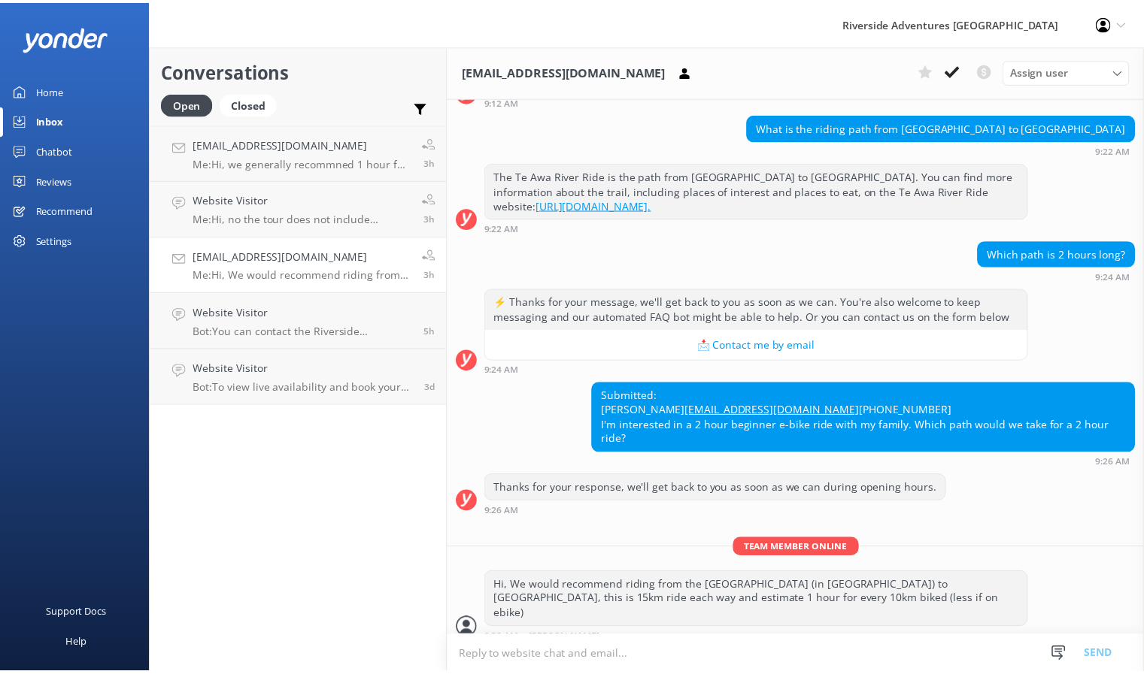
scroll to position [683, 0]
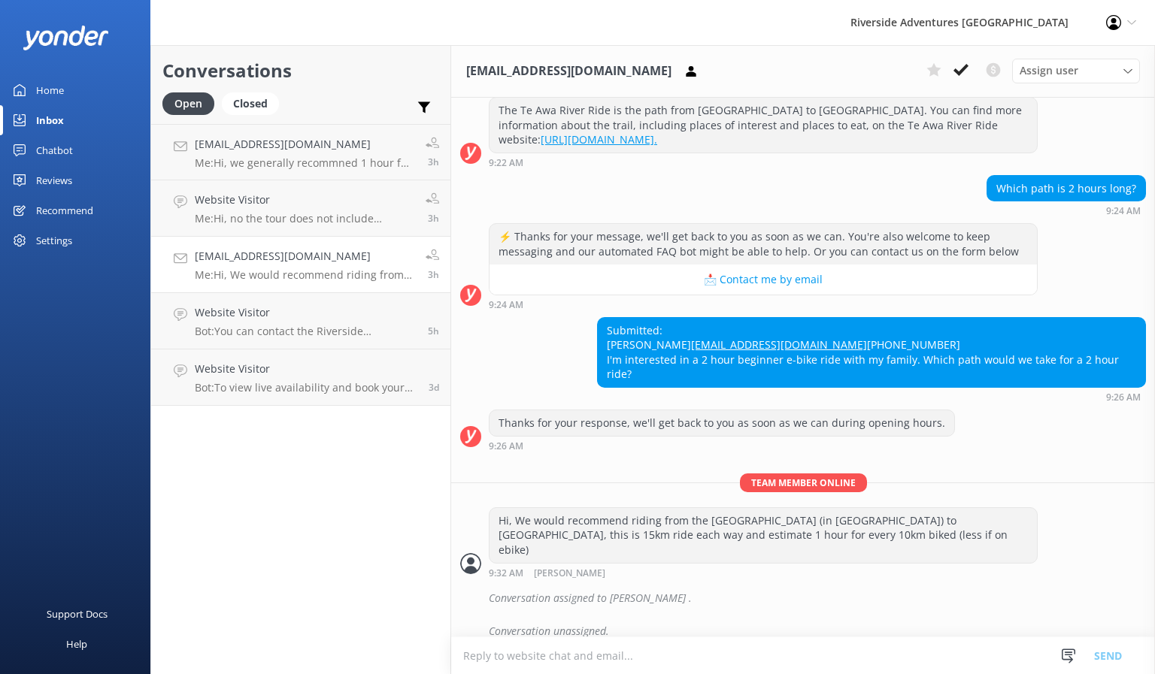
click at [56, 156] on div "Chatbot" at bounding box center [54, 150] width 37 height 30
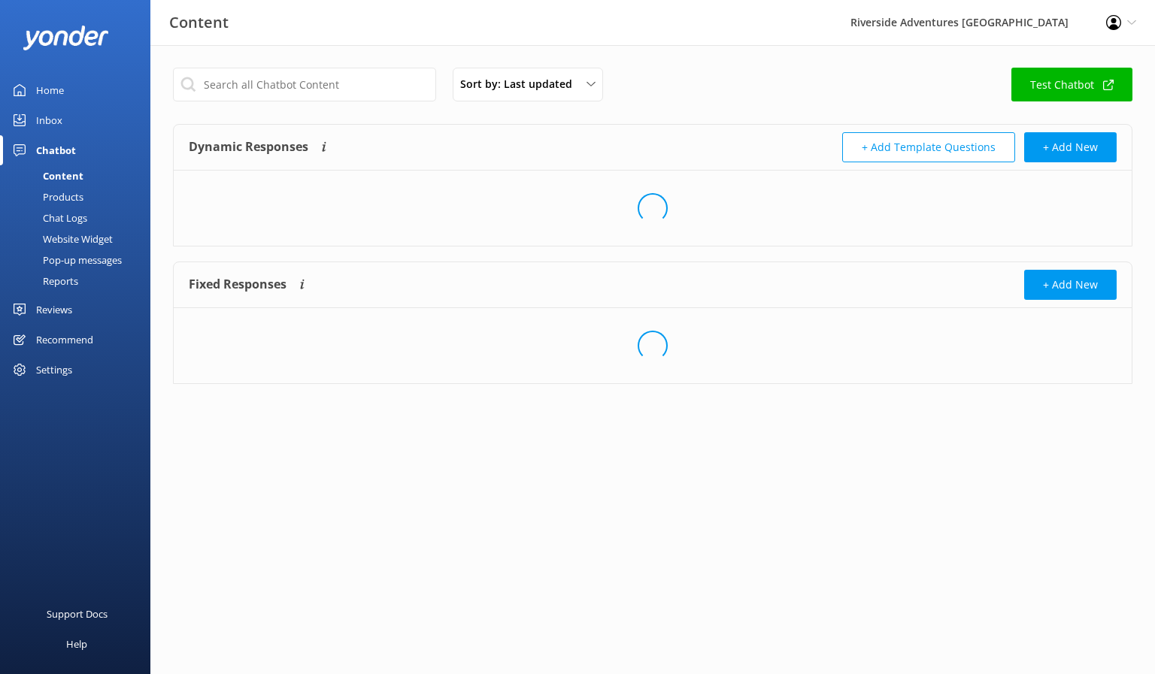
click at [67, 276] on div "Reports" at bounding box center [43, 281] width 69 height 21
